Goal: Entertainment & Leisure: Browse casually

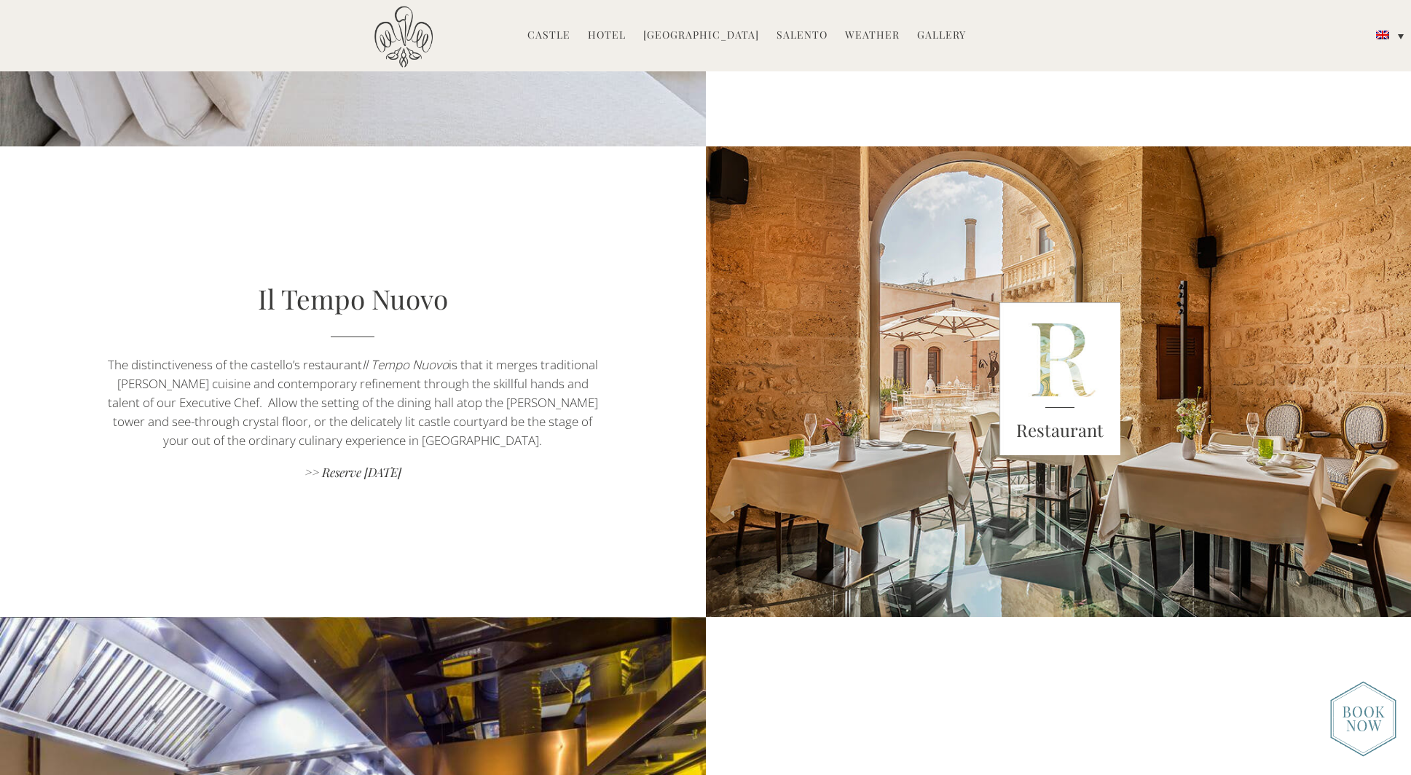
scroll to position [838, 0]
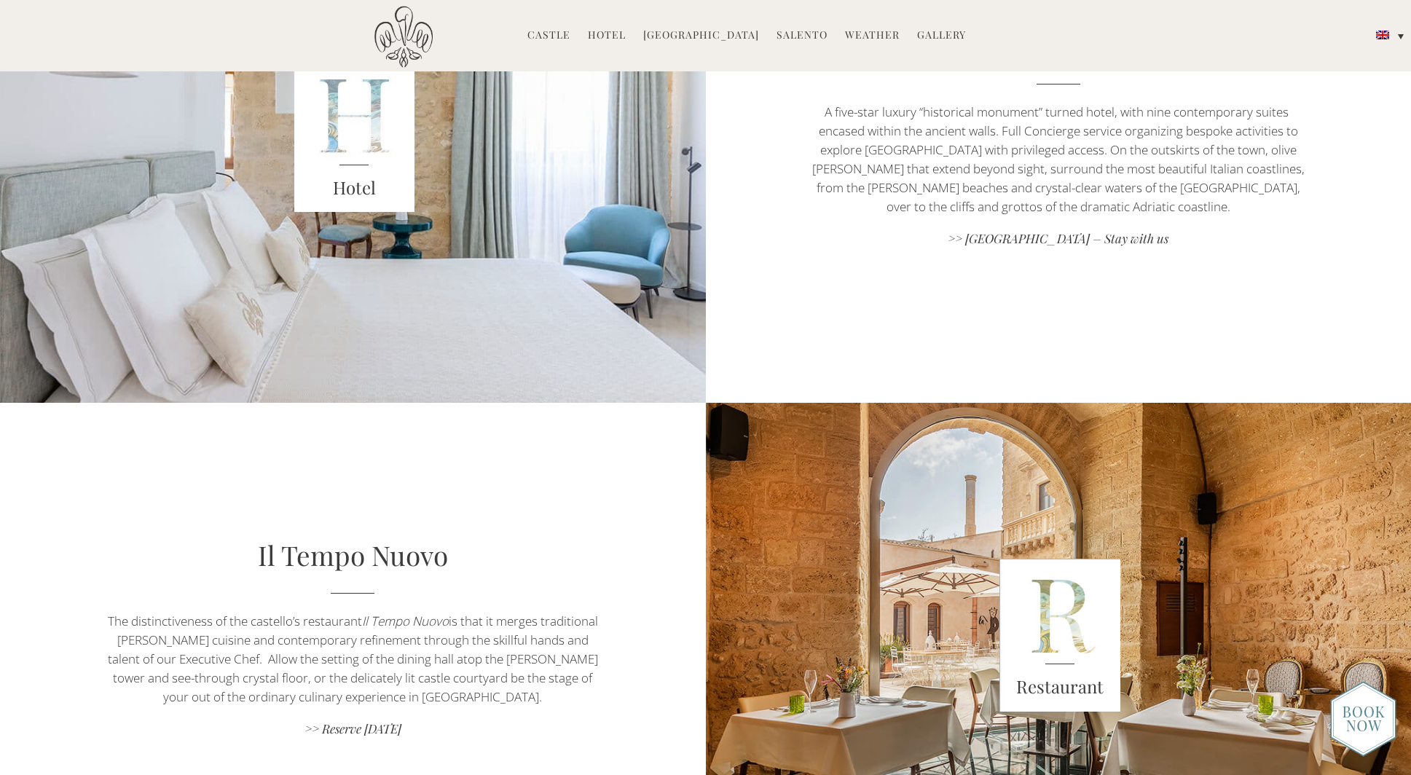
click at [609, 31] on link "Hotel" at bounding box center [607, 36] width 38 height 17
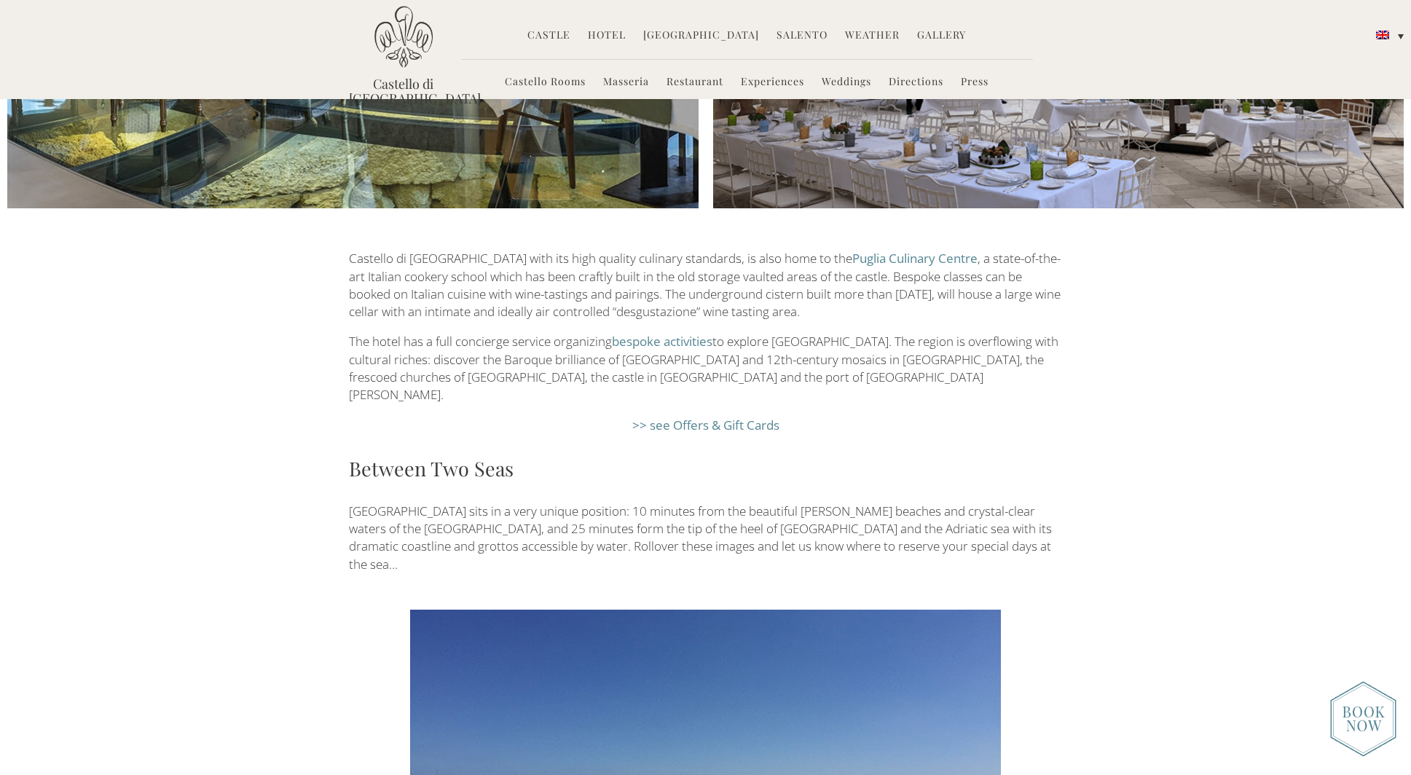
scroll to position [2286, 0]
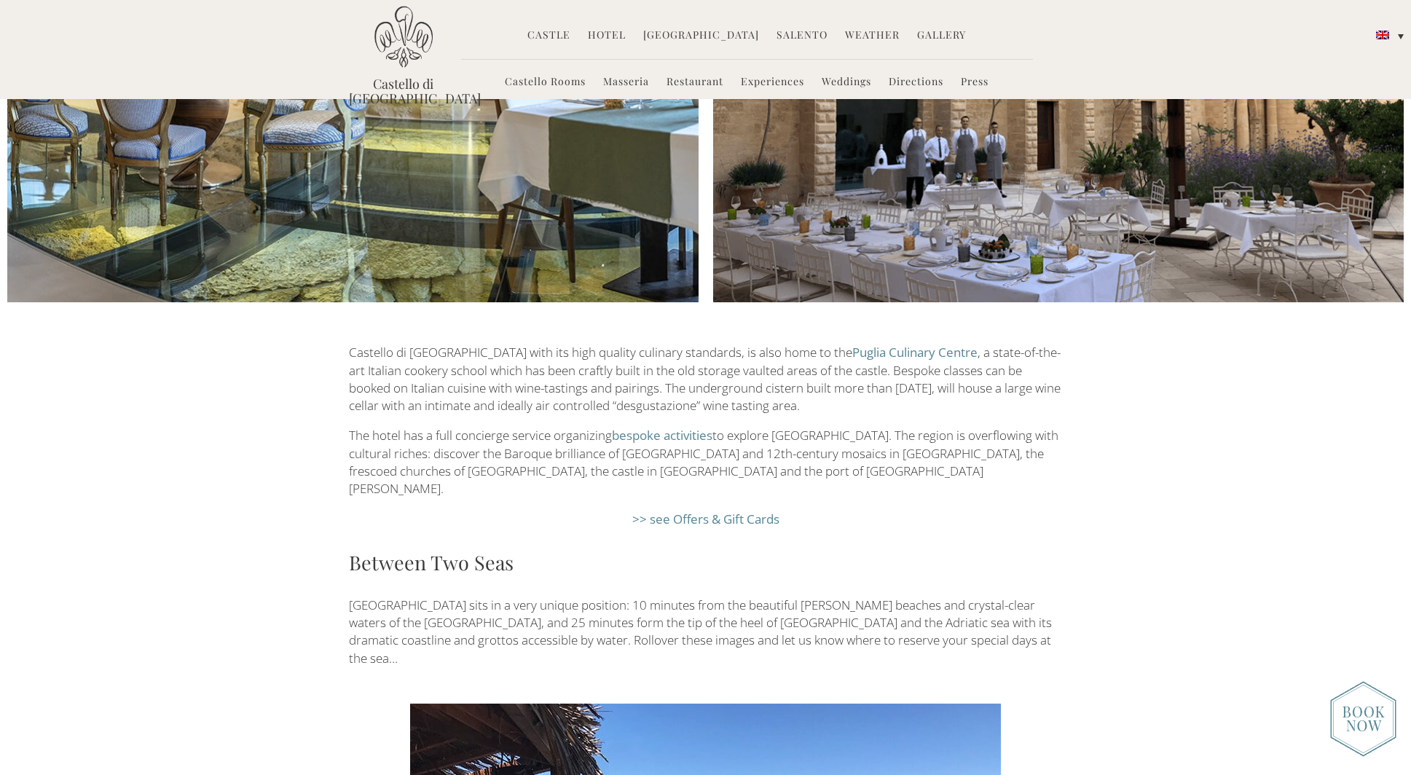
click at [932, 33] on link "Gallery" at bounding box center [941, 36] width 49 height 17
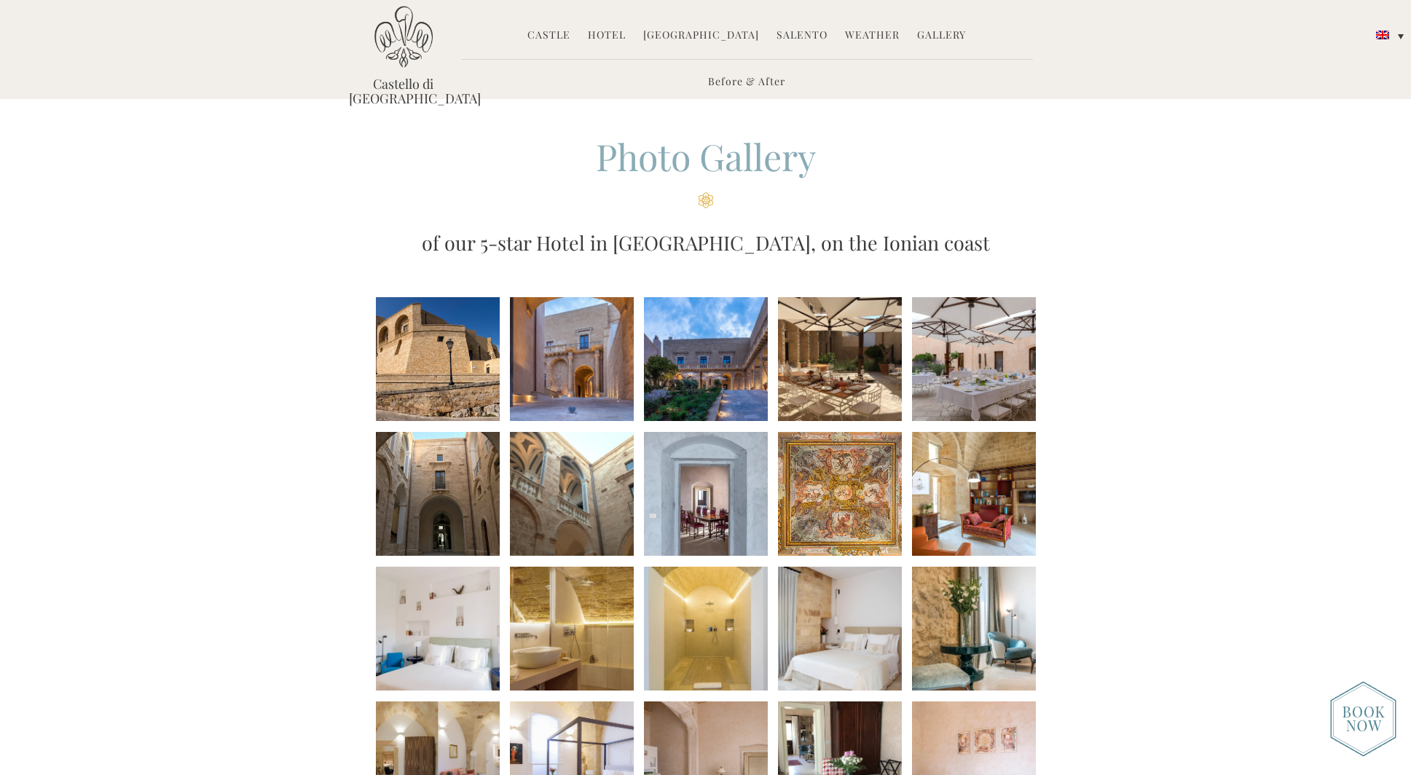
click at [626, 29] on link "Hotel" at bounding box center [607, 36] width 38 height 17
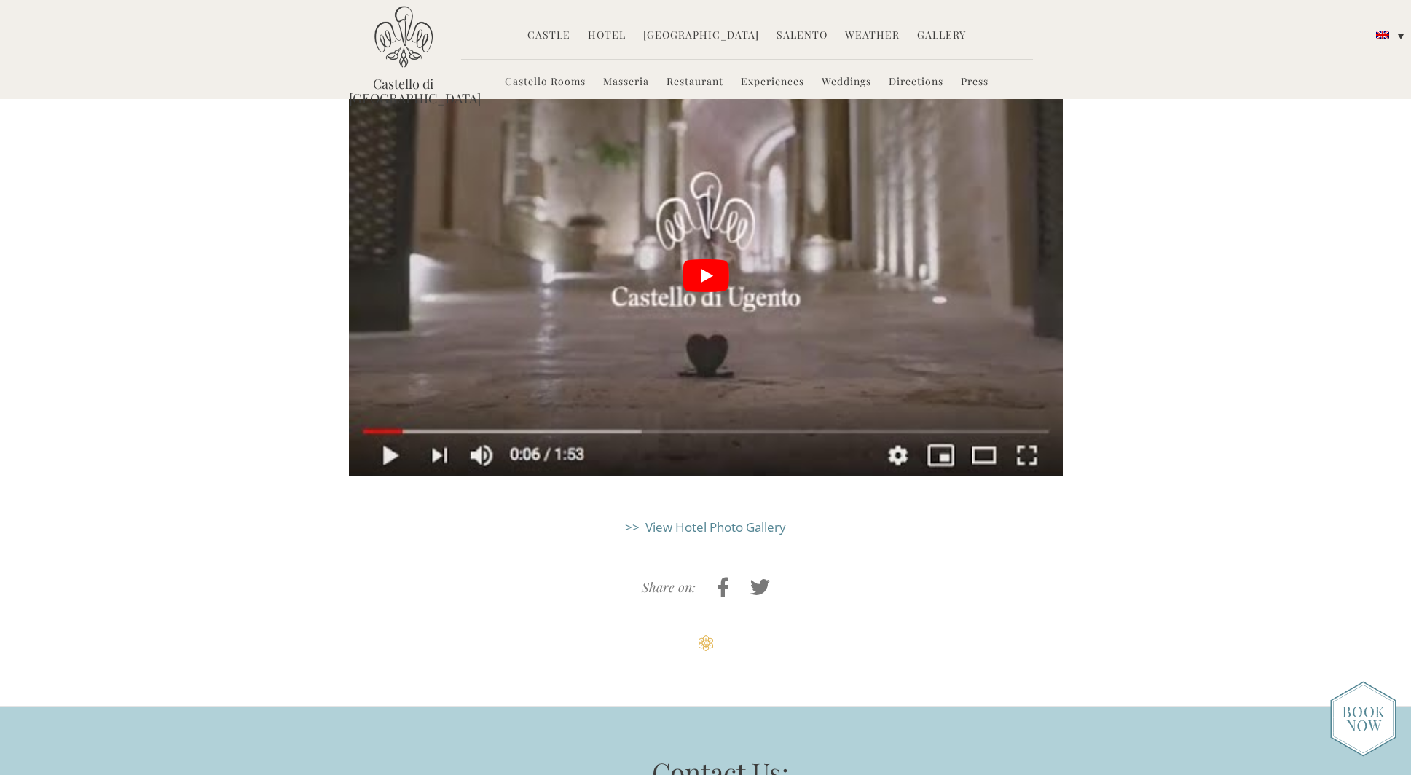
scroll to position [3832, 0]
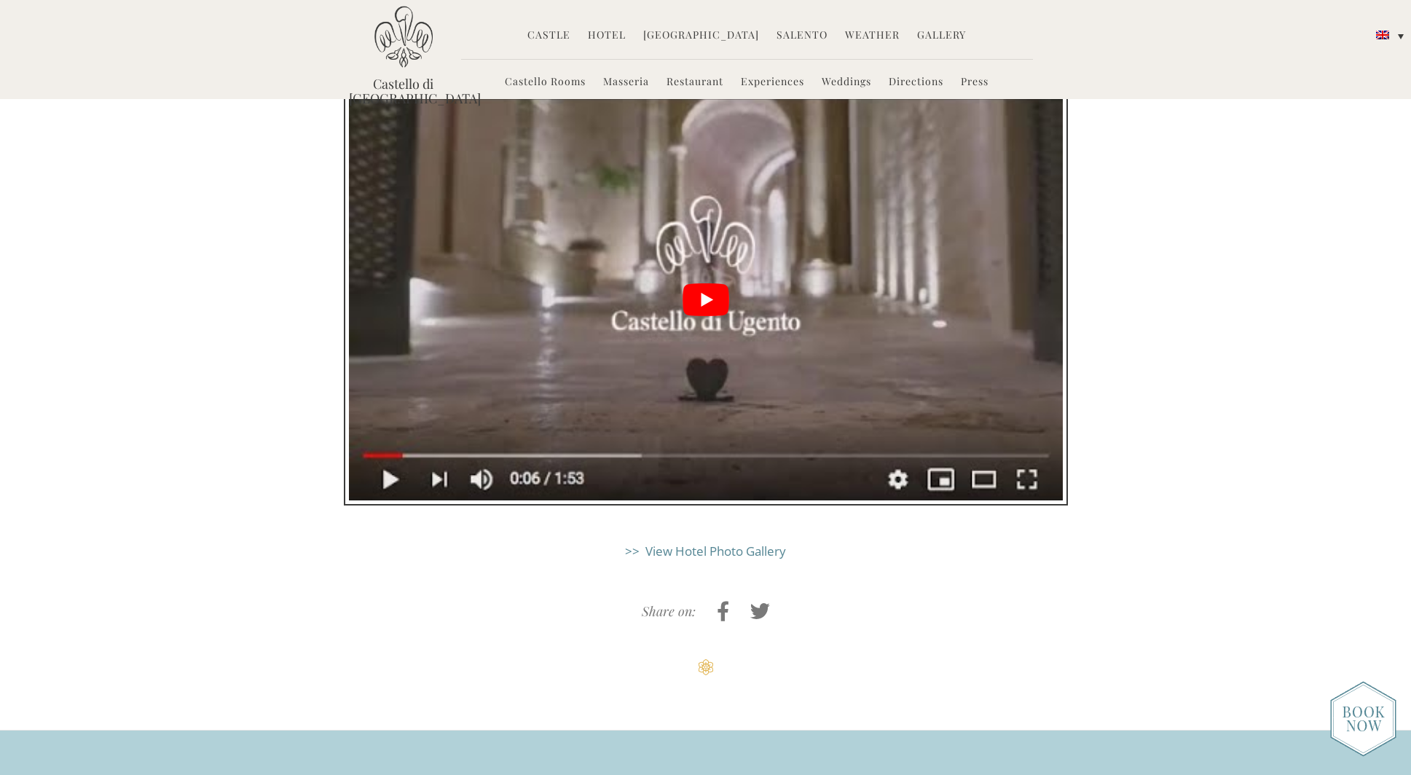
click at [694, 186] on button "play Youtube video" at bounding box center [706, 299] width 714 height 401
